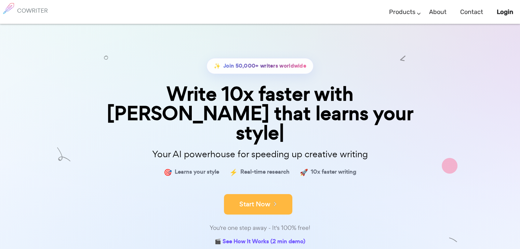
click at [261, 194] on button "Start Now" at bounding box center [258, 204] width 68 height 20
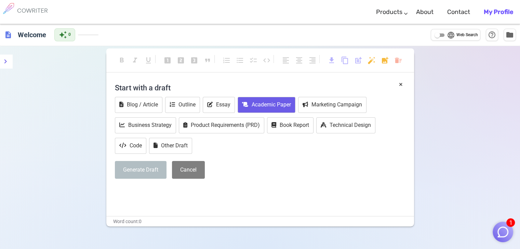
click at [275, 101] on button "Academic Paper" at bounding box center [266, 105] width 58 height 16
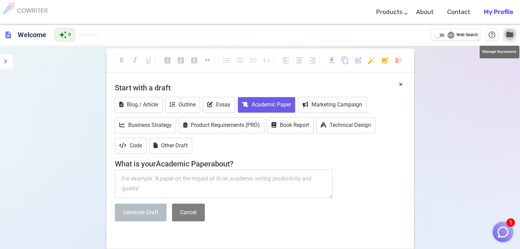
click at [509, 35] on span "folder" at bounding box center [509, 34] width 8 height 8
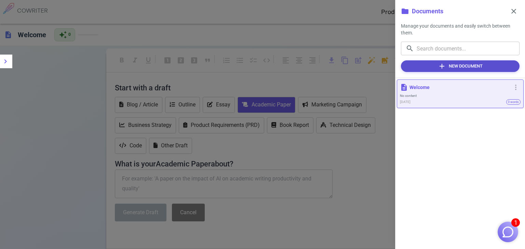
click at [471, 67] on button "add New Document" at bounding box center [460, 66] width 119 height 12
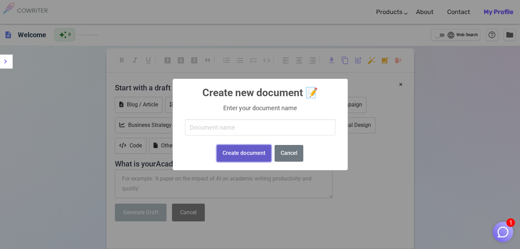
click at [254, 159] on button "Create document" at bounding box center [244, 153] width 54 height 17
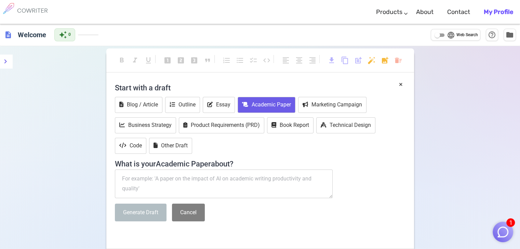
click at [6, 36] on span "description" at bounding box center [8, 35] width 8 height 8
click at [440, 34] on input "language Web Search" at bounding box center [437, 35] width 25 height 8
checkbox input "true"
click at [267, 104] on button "Academic Paper" at bounding box center [266, 105] width 58 height 16
